Goal: Task Accomplishment & Management: Manage account settings

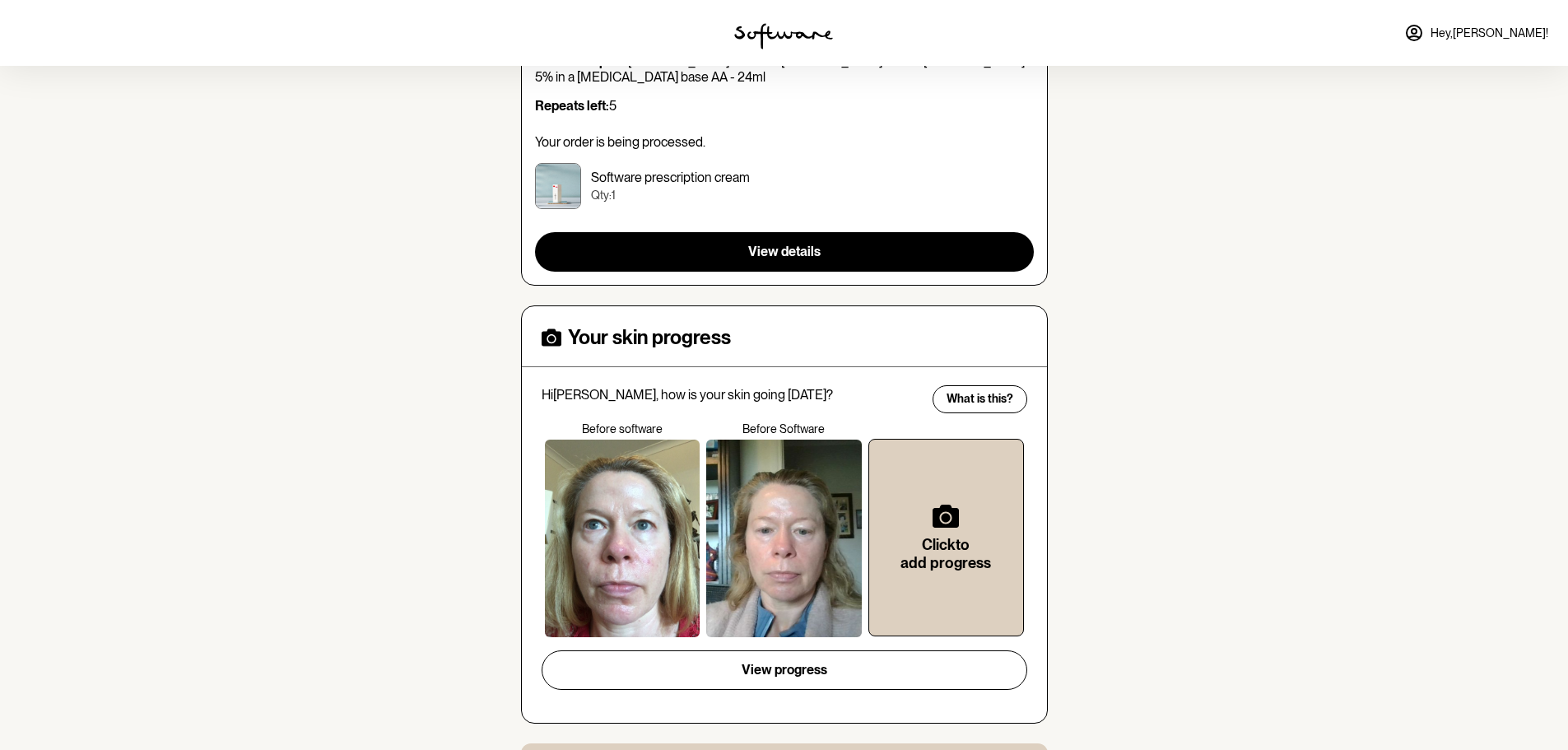
scroll to position [329, 0]
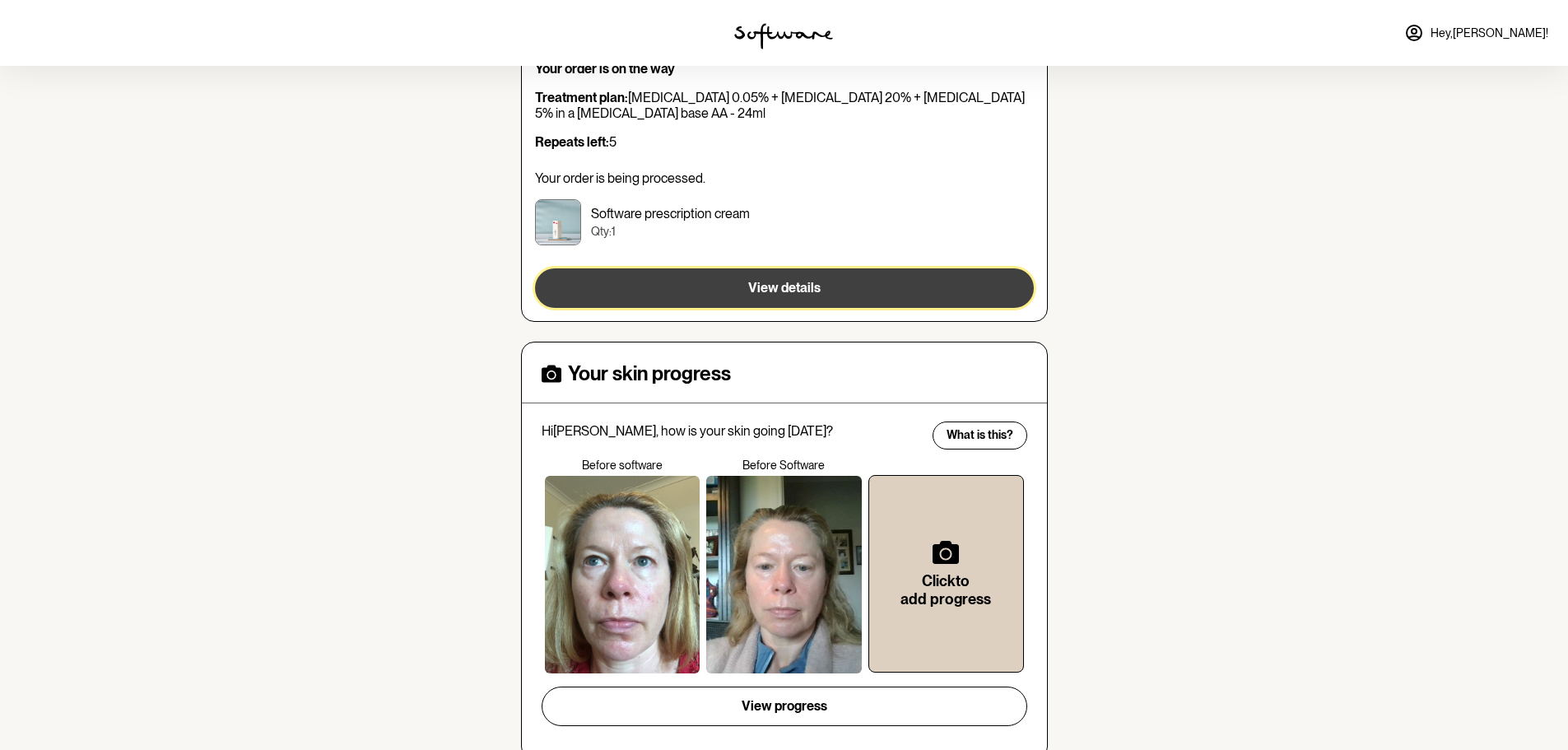
click at [774, 294] on span "View details" at bounding box center [784, 288] width 72 height 15
